Goal: Task Accomplishment & Management: Use online tool/utility

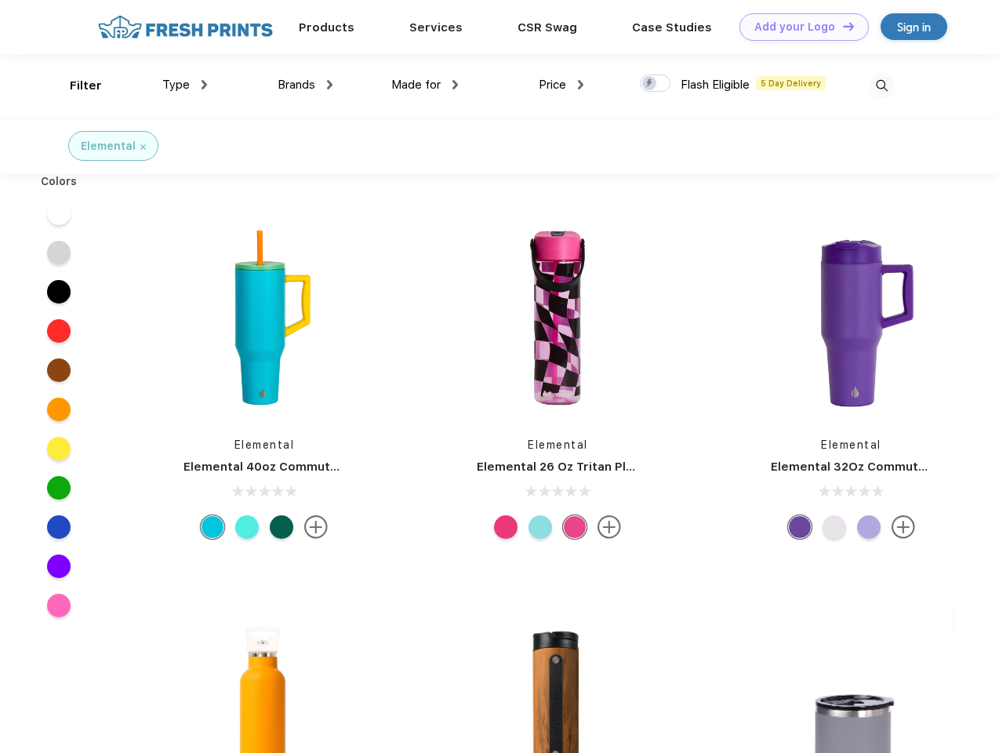
click at [798, 27] on link "Add your Logo Design Tool" at bounding box center [803, 26] width 129 height 27
click at [0, 0] on div "Design Tool" at bounding box center [0, 0] width 0 height 0
click at [841, 26] on link "Add your Logo Design Tool" at bounding box center [803, 26] width 129 height 27
click at [75, 85] on div "Filter" at bounding box center [86, 86] width 32 height 18
click at [185, 85] on span "Type" at bounding box center [175, 85] width 27 height 14
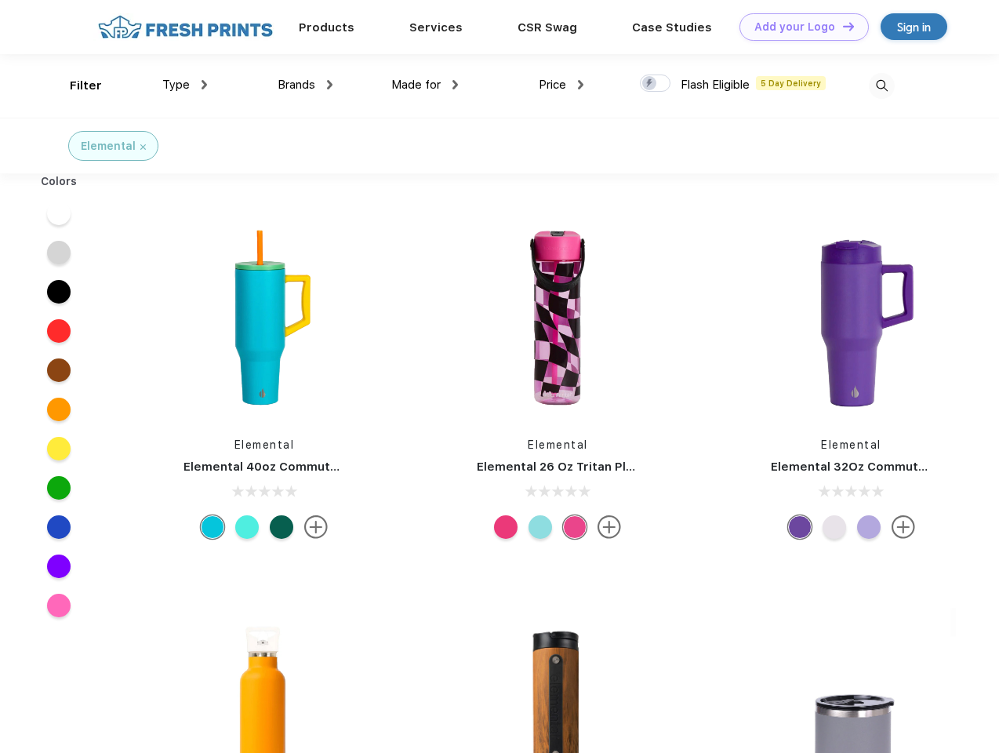
click at [305, 85] on span "Brands" at bounding box center [297, 85] width 38 height 14
click at [425, 85] on span "Made for" at bounding box center [415, 85] width 49 height 14
click at [561, 85] on span "Price" at bounding box center [552, 85] width 27 height 14
click at [656, 84] on div at bounding box center [655, 82] width 31 height 17
click at [650, 84] on input "checkbox" at bounding box center [645, 79] width 10 height 10
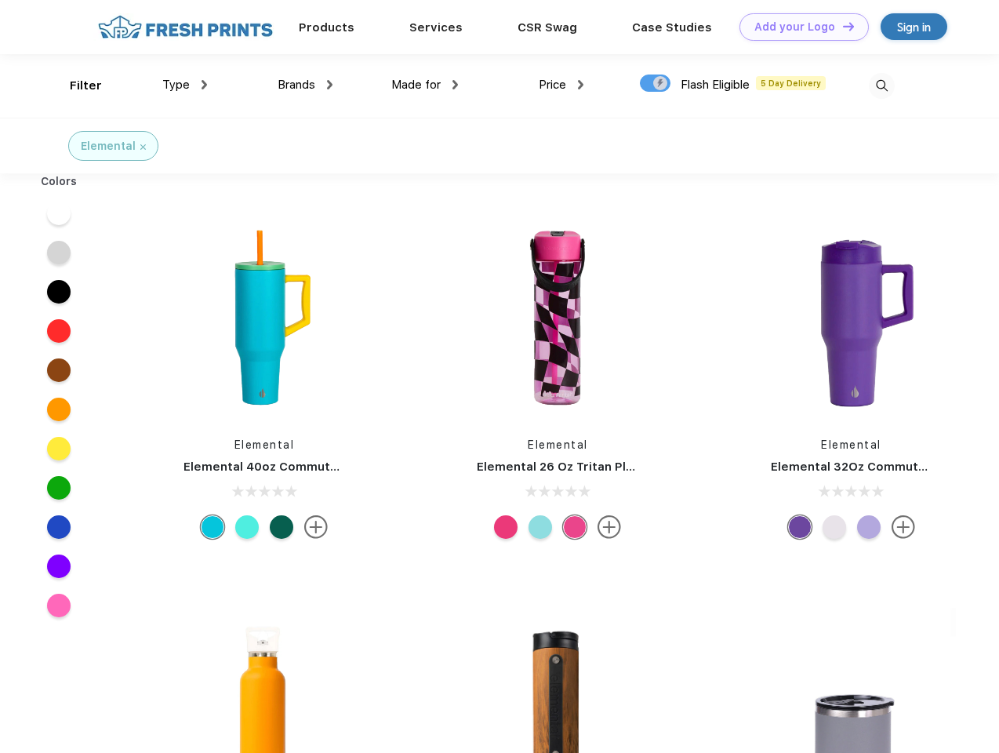
click at [881, 85] on img at bounding box center [882, 86] width 26 height 26
